Goal: Information Seeking & Learning: Learn about a topic

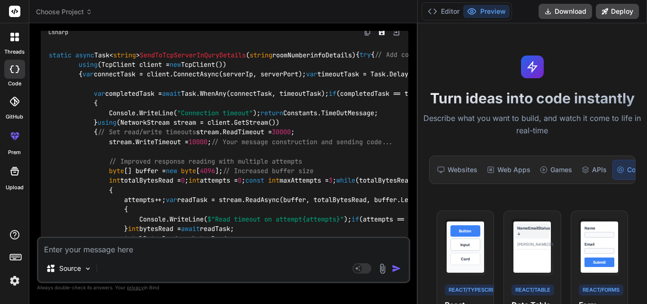
scroll to position [932, 0]
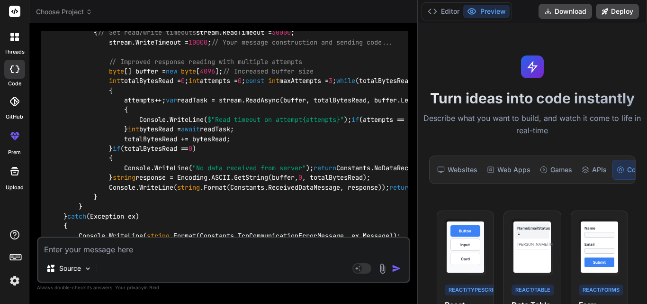
drag, startPoint x: 187, startPoint y: 152, endPoint x: 46, endPoint y: 116, distance: 144.7
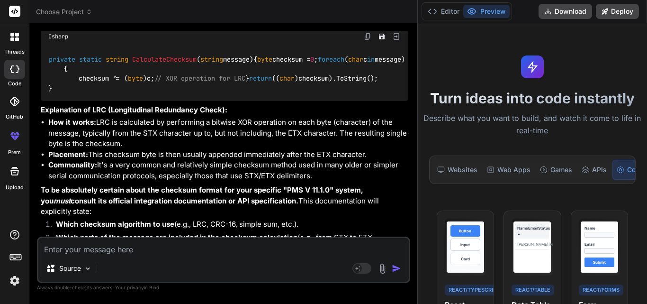
scroll to position [1785, 0]
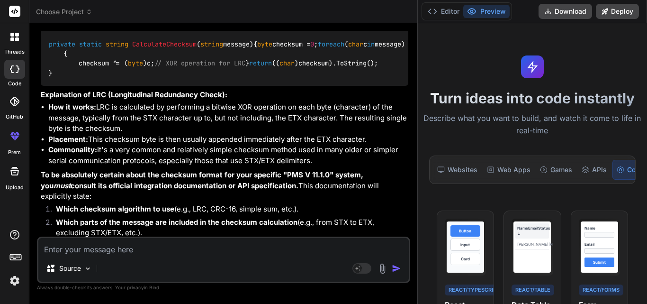
drag, startPoint x: 50, startPoint y: 191, endPoint x: 44, endPoint y: 160, distance: 32.3
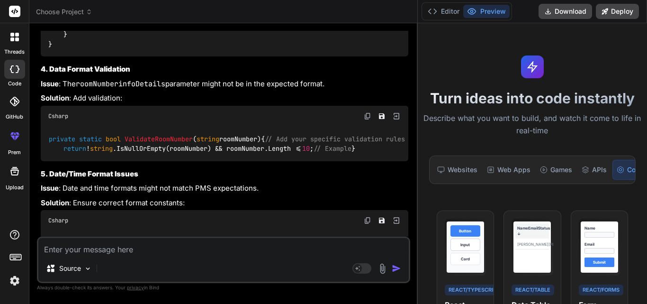
scroll to position [1169, 0]
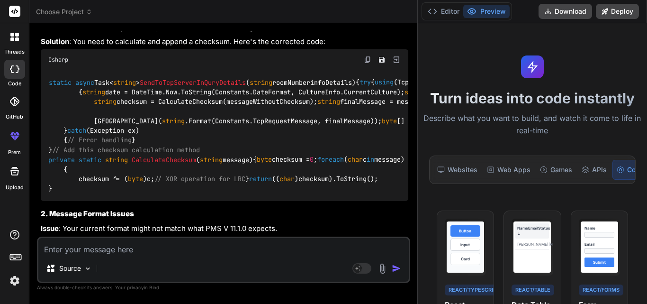
scroll to position [506, 0]
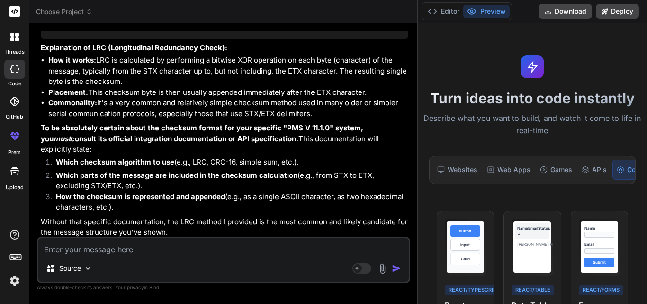
scroll to position [1832, 0]
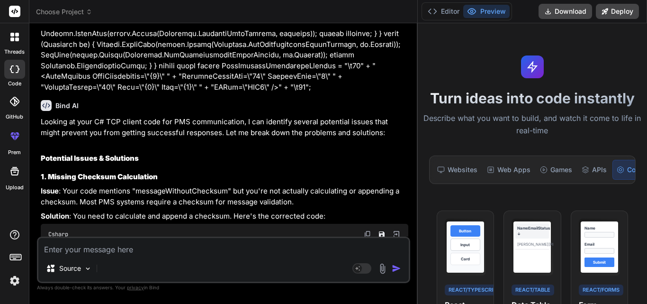
scroll to position [458, 0]
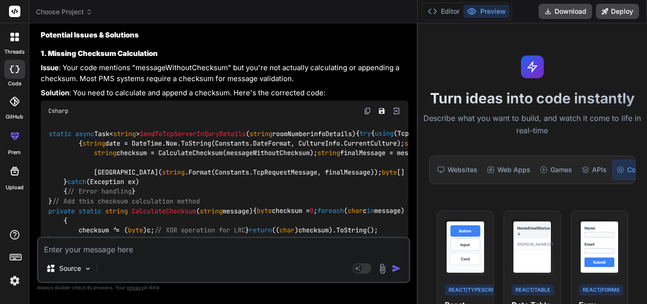
click at [367, 116] on div "Csharp" at bounding box center [225, 110] width 368 height 21
click at [367, 113] on img at bounding box center [368, 111] width 8 height 8
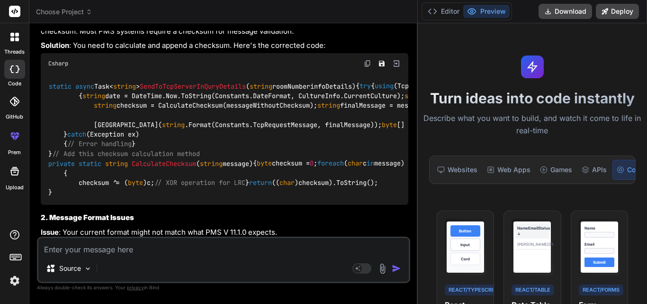
click at [203, 87] on span "SendToTcpServerInQuryDetails" at bounding box center [193, 86] width 106 height 9
copy span "SendToTcpServerInQuryDetails"
click at [317, 83] on span "string roomNumberinfoDetails" at bounding box center [301, 86] width 102 height 9
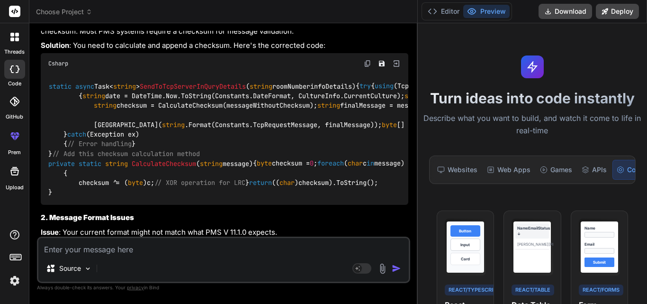
copy span "roomNumberinfoDetails"
click at [367, 61] on img at bounding box center [368, 64] width 8 height 8
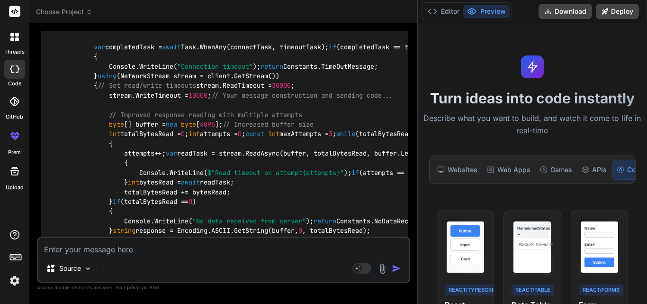
scroll to position [932, 0]
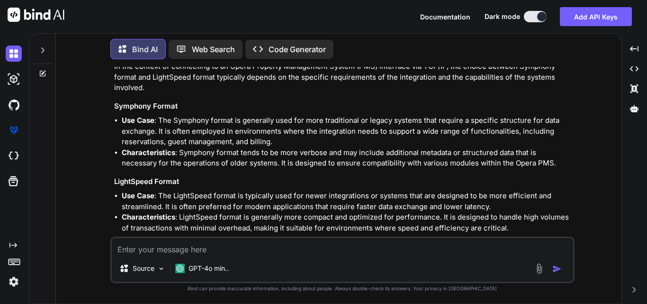
scroll to position [64, 0]
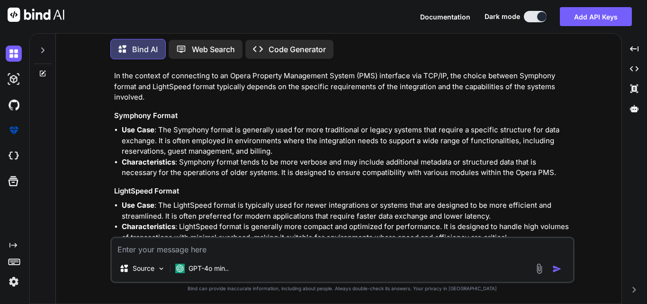
click at [40, 42] on div at bounding box center [43, 47] width 18 height 33
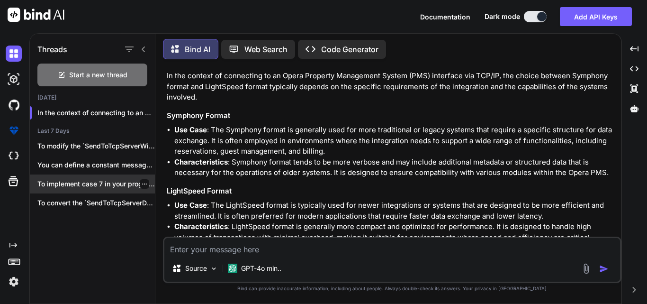
click at [79, 174] on div "To implement case 7 in your program,..." at bounding box center [92, 183] width 125 height 19
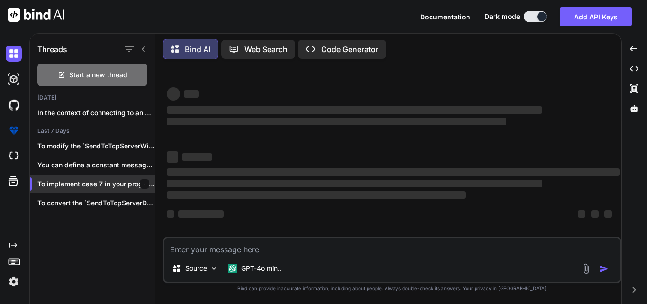
scroll to position [0, 0]
click at [259, 247] on textarea at bounding box center [392, 246] width 456 height 17
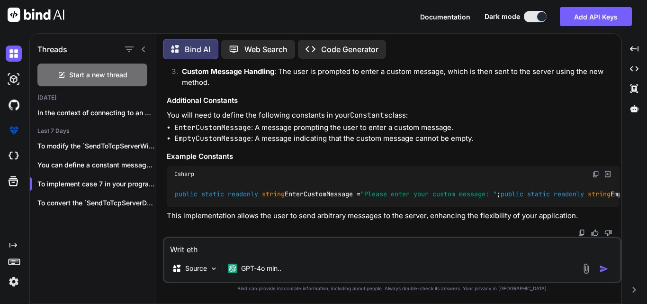
scroll to position [3533, 0]
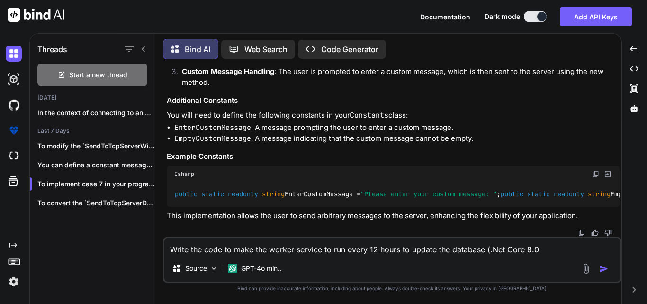
type textarea "Write the code to make the worker service to run every 12 hours to update the d…"
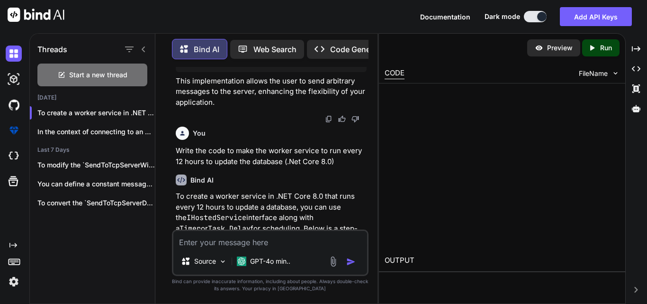
scroll to position [8471, 0]
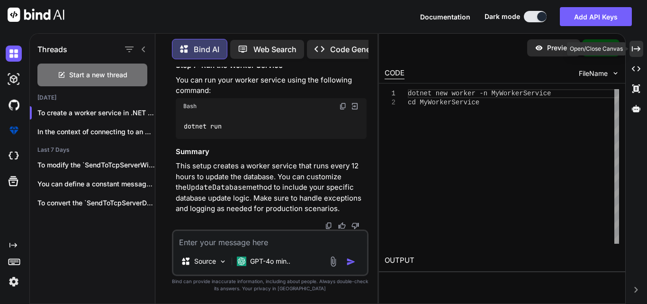
click at [632, 54] on div "Created with Pixso." at bounding box center [636, 49] width 14 height 16
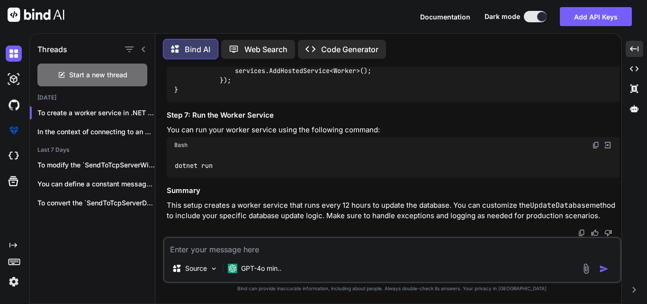
scroll to position [7092, 0]
click at [219, 250] on textarea at bounding box center [392, 246] width 456 height 17
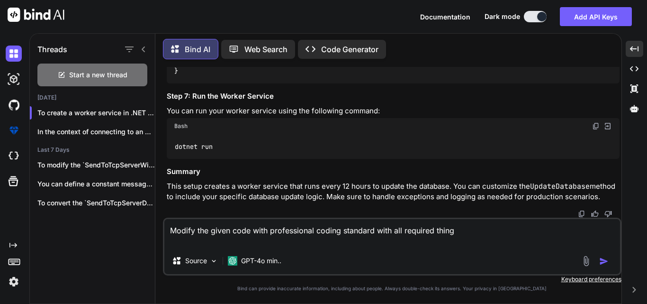
paste textarea "namespace Seidor_HOTT_Console { class Program { private static bool _loggingEna…"
type textarea "Modify the given code with professional coding standard with all required thing…"
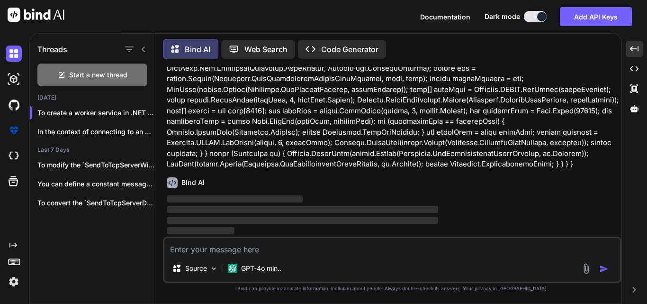
scroll to position [9184, 0]
click at [214, 271] on img at bounding box center [214, 268] width 8 height 8
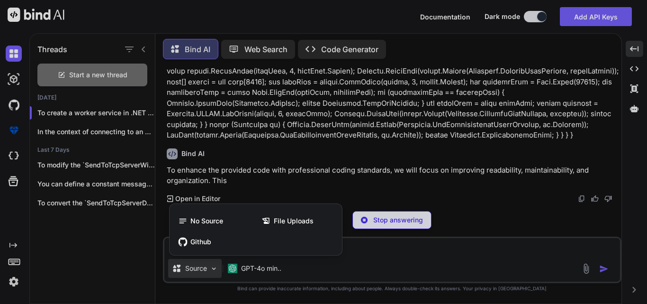
click at [360, 253] on div at bounding box center [323, 152] width 647 height 304
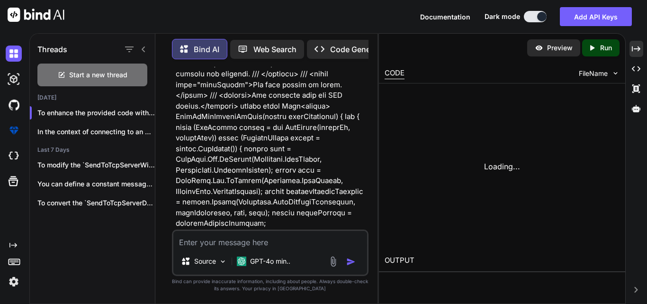
scroll to position [15262, 0]
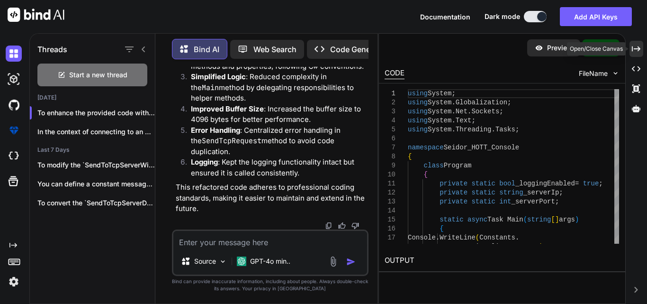
click at [636, 49] on icon at bounding box center [636, 48] width 9 height 5
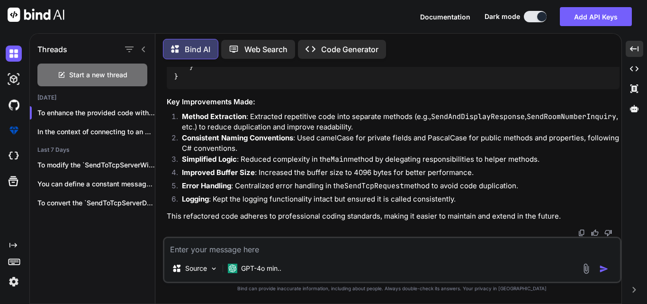
scroll to position [11631, 0]
click at [86, 188] on div "You can define a constant message for..." at bounding box center [92, 183] width 125 height 19
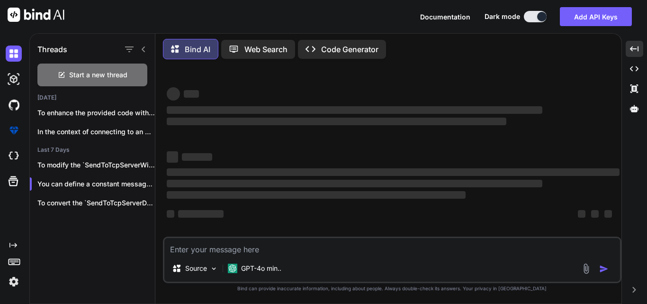
click at [199, 248] on textarea at bounding box center [392, 246] width 456 height 17
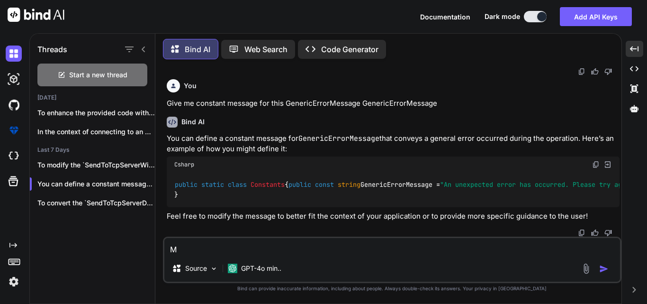
scroll to position [2444, 0]
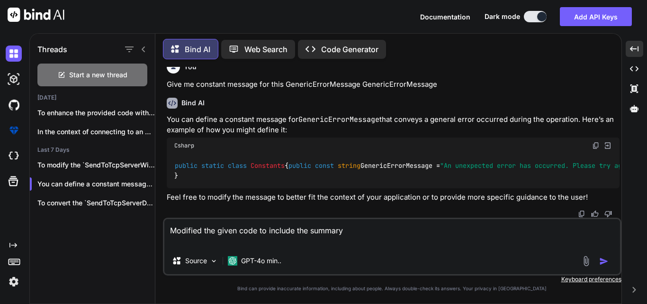
paste textarea "static async Task Main(string[] args) { Console.WriteLine(Constants.StartingCli…"
type textarea "Modified the given code to include the summary static async Task Main(string[] …"
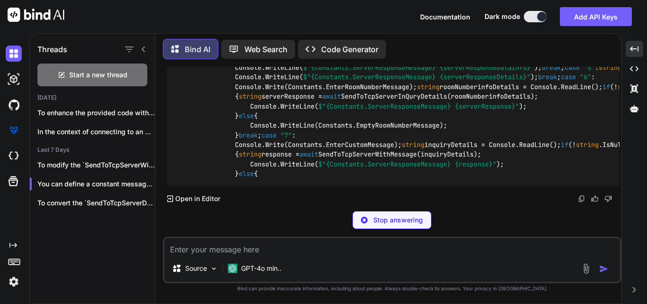
scroll to position [3188, 0]
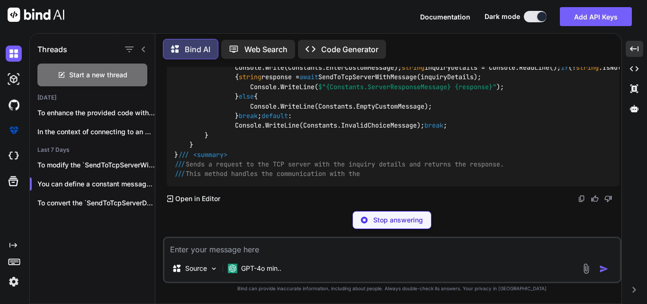
drag, startPoint x: 176, startPoint y: 73, endPoint x: 449, endPoint y: 128, distance: 278.8
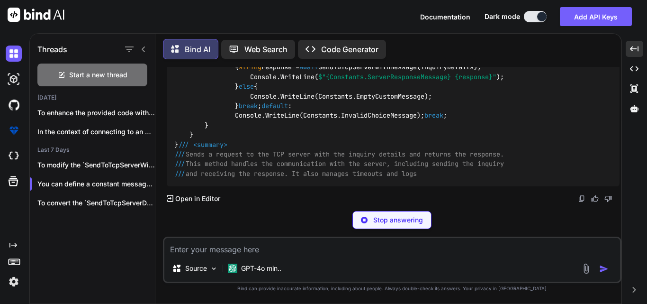
copy code "/// <summary> /// The entry point of the application that connects to a TCP ser…"
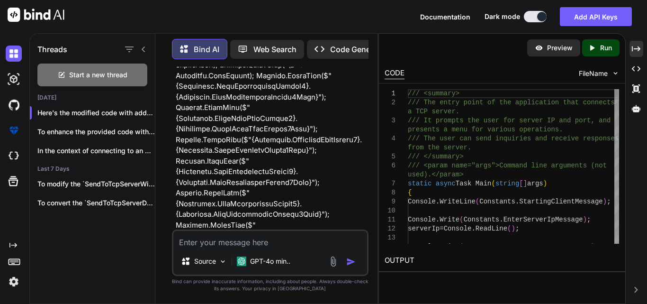
scroll to position [5178, 0]
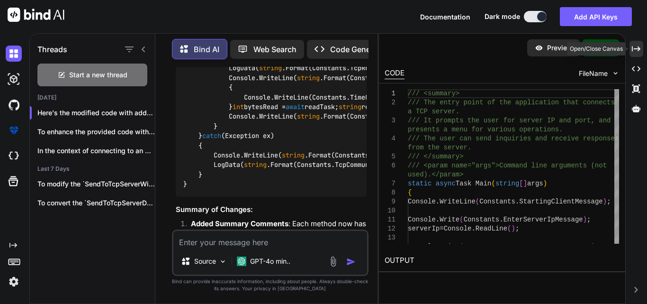
click at [638, 49] on icon at bounding box center [636, 48] width 9 height 5
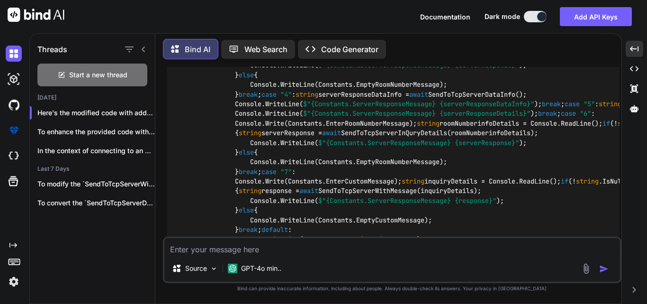
scroll to position [3141, 0]
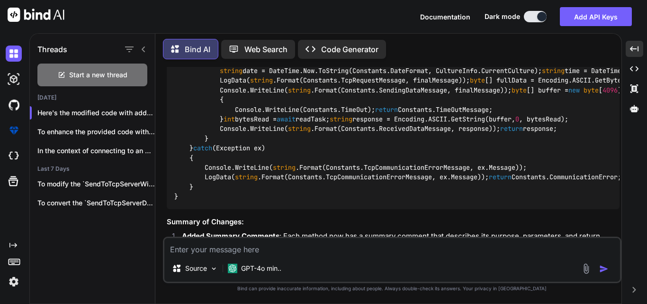
drag, startPoint x: 176, startPoint y: 126, endPoint x: 429, endPoint y: 176, distance: 257.3
copy code "/// <summary> /// The entry point of the application that connects to a TCP ser…"
